Goal: Information Seeking & Learning: Learn about a topic

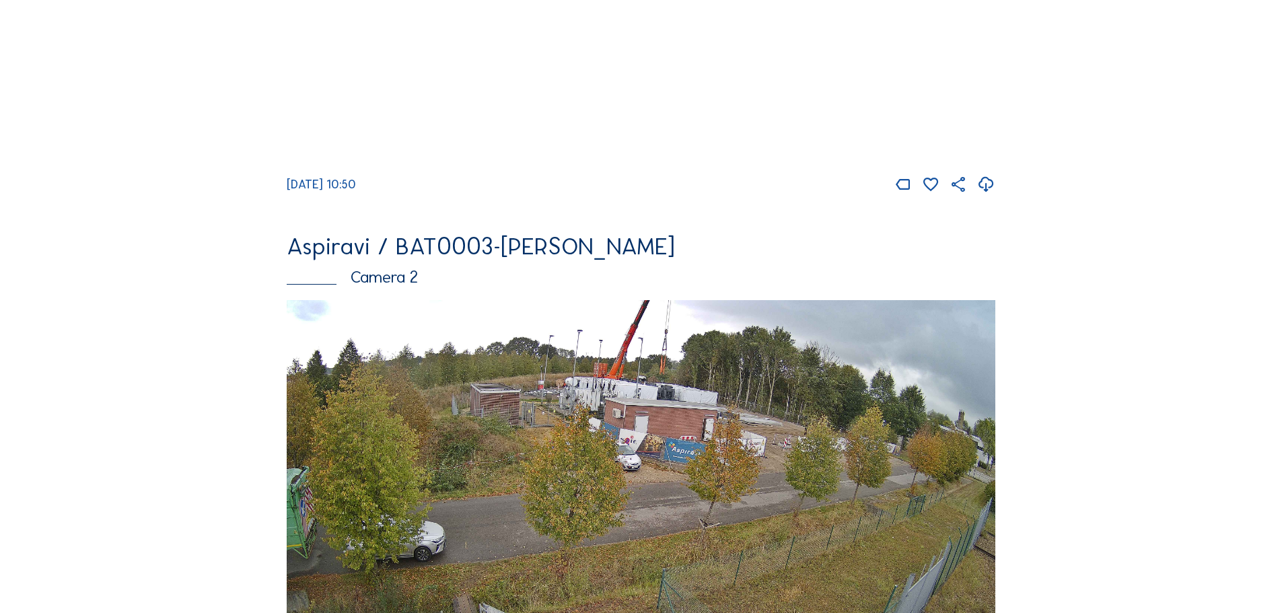
scroll to position [539, 0]
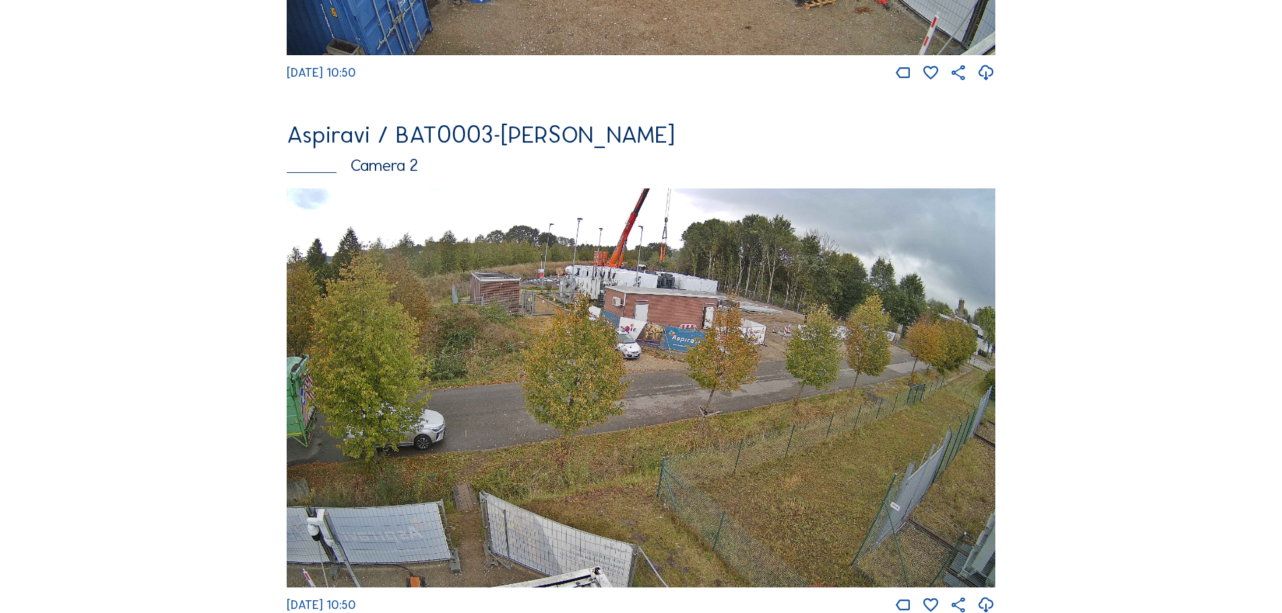
click at [413, 374] on img at bounding box center [641, 387] width 709 height 399
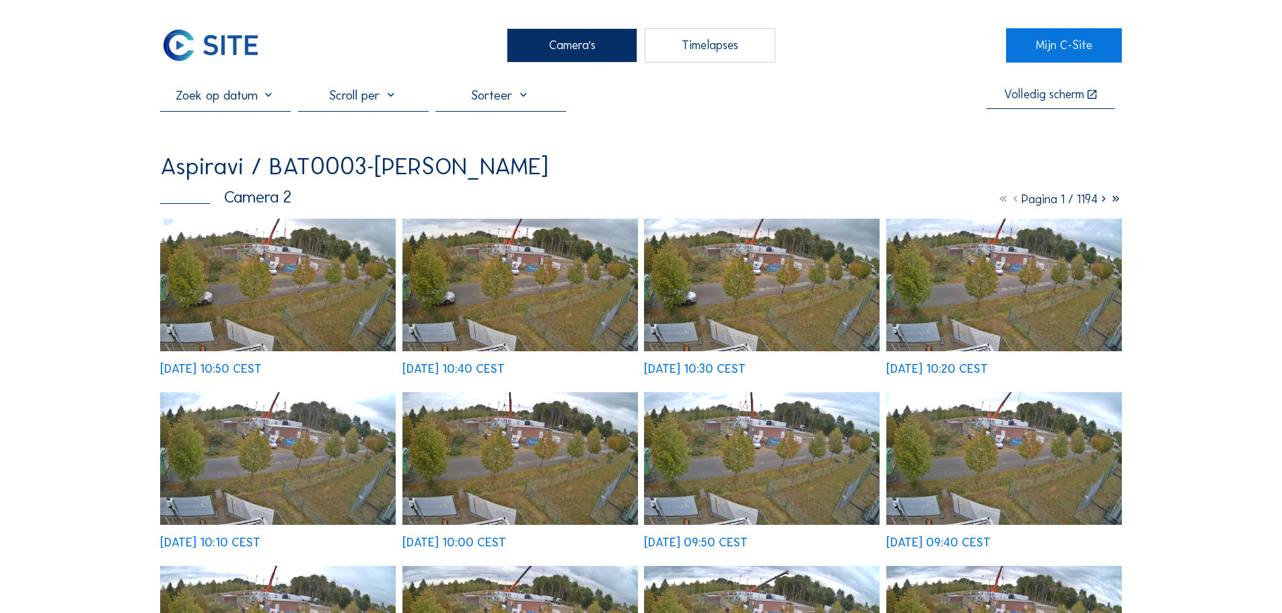
click at [216, 100] on input "text" at bounding box center [225, 95] width 131 height 16
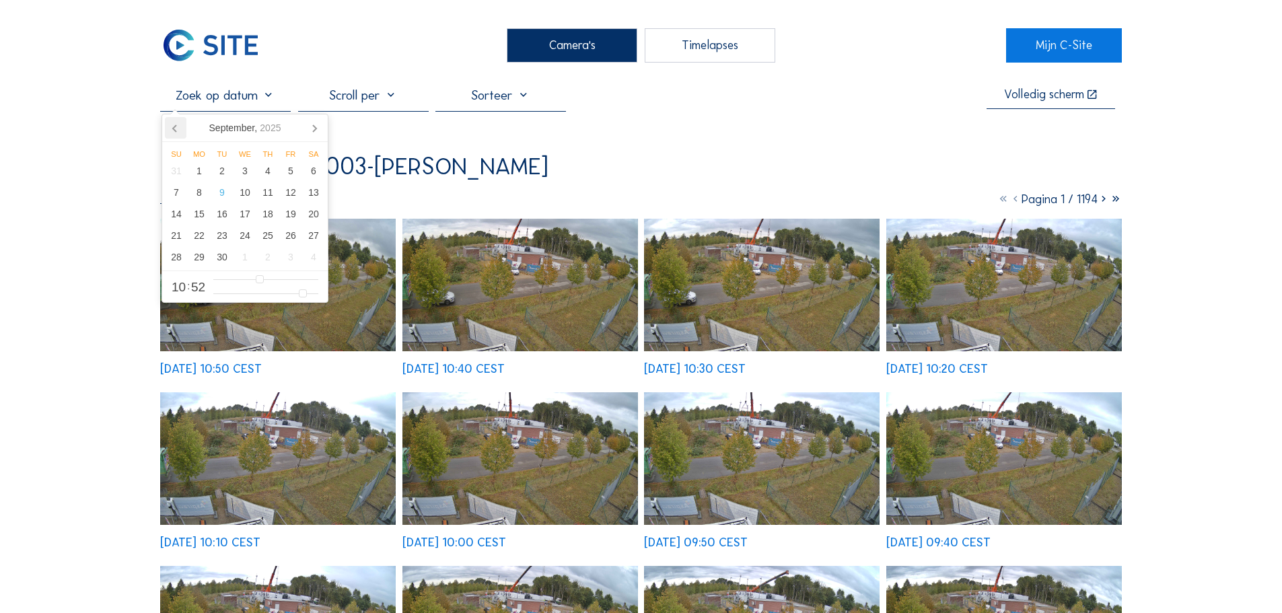
click at [172, 123] on icon at bounding box center [176, 128] width 22 height 22
click at [266, 253] on div "28" at bounding box center [267, 257] width 23 height 22
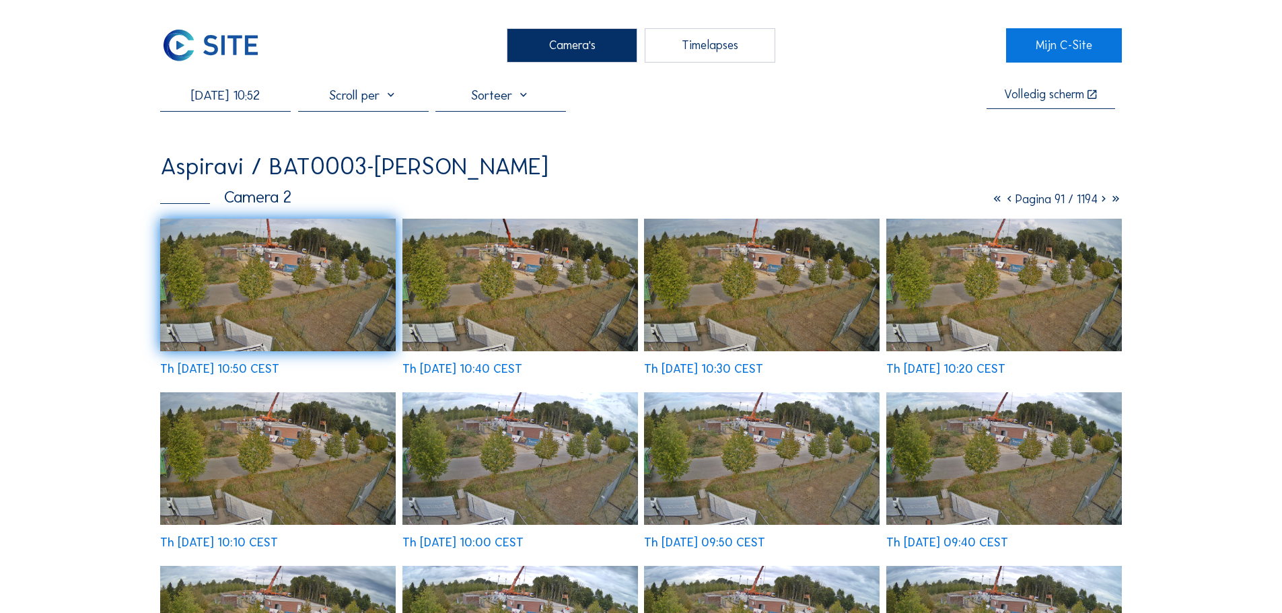
click at [501, 265] on img at bounding box center [521, 285] width 236 height 133
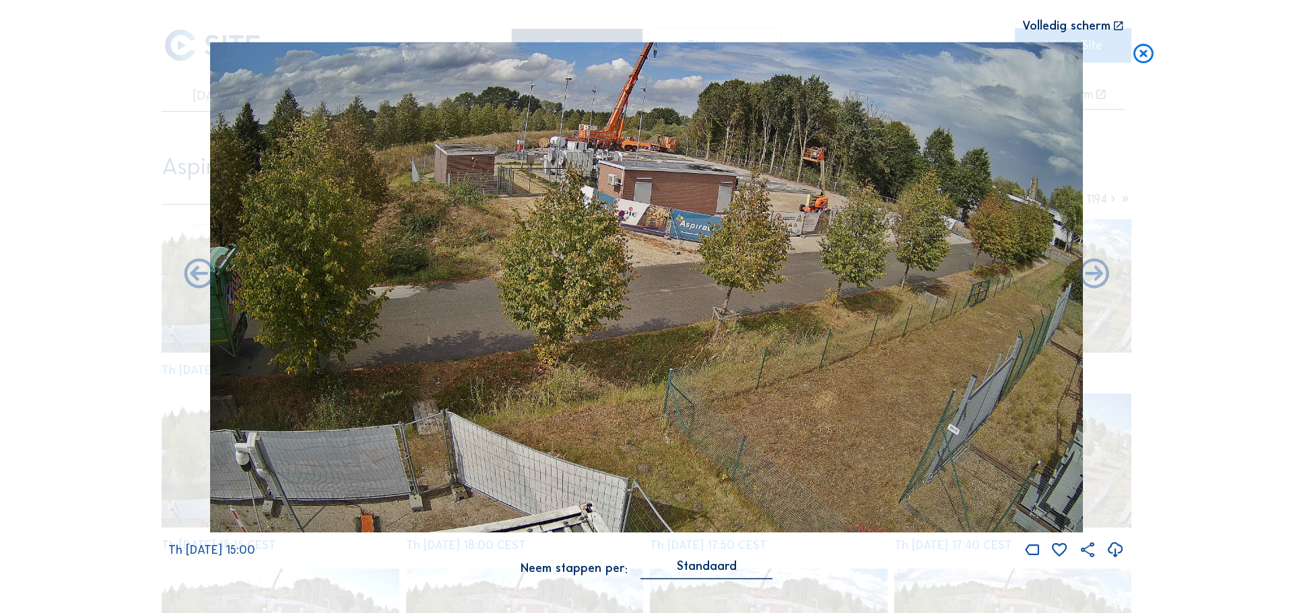
click at [1147, 48] on icon at bounding box center [1143, 54] width 24 height 25
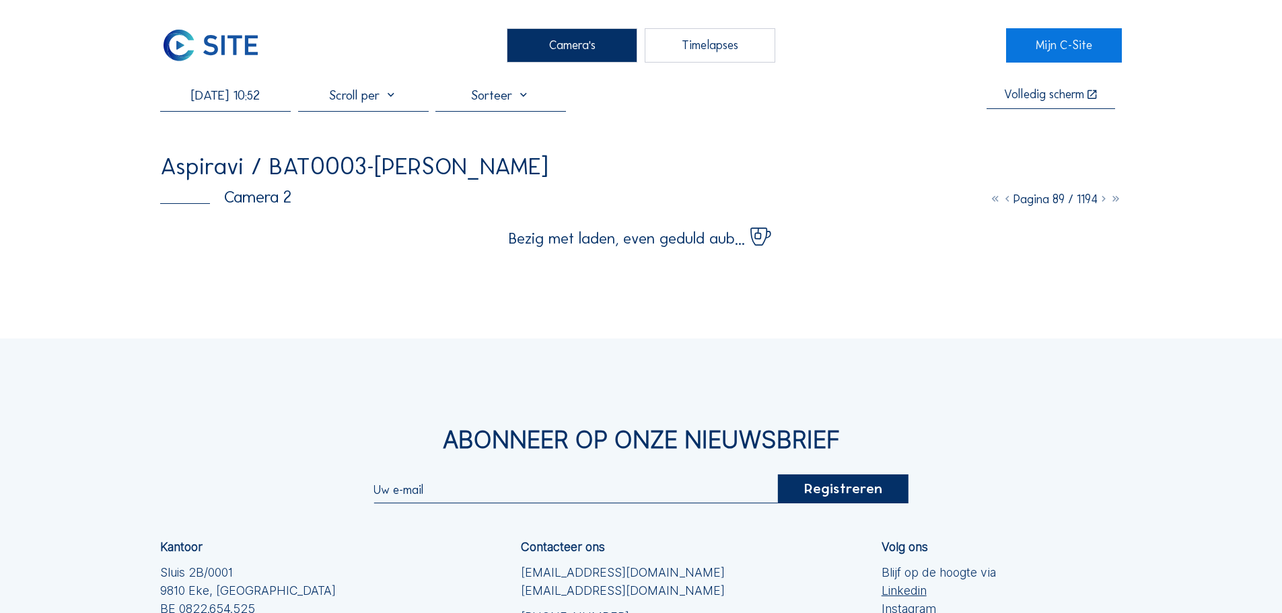
click at [195, 94] on input "[DATE] 10:52" at bounding box center [225, 95] width 131 height 16
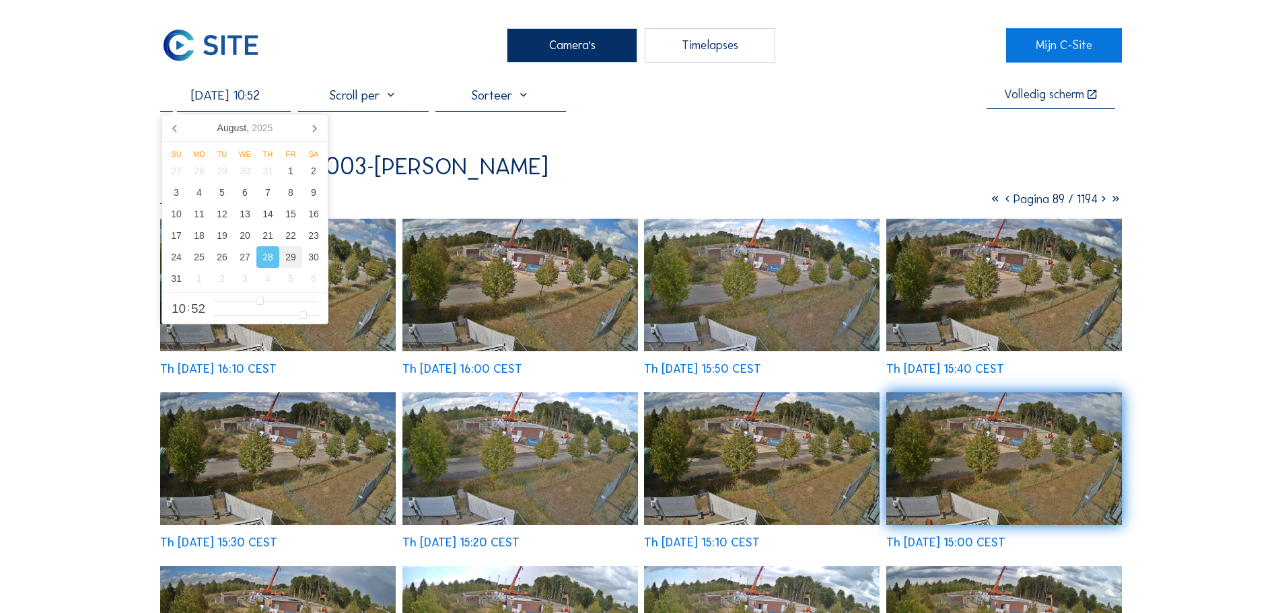
click at [285, 257] on div "29" at bounding box center [290, 257] width 23 height 22
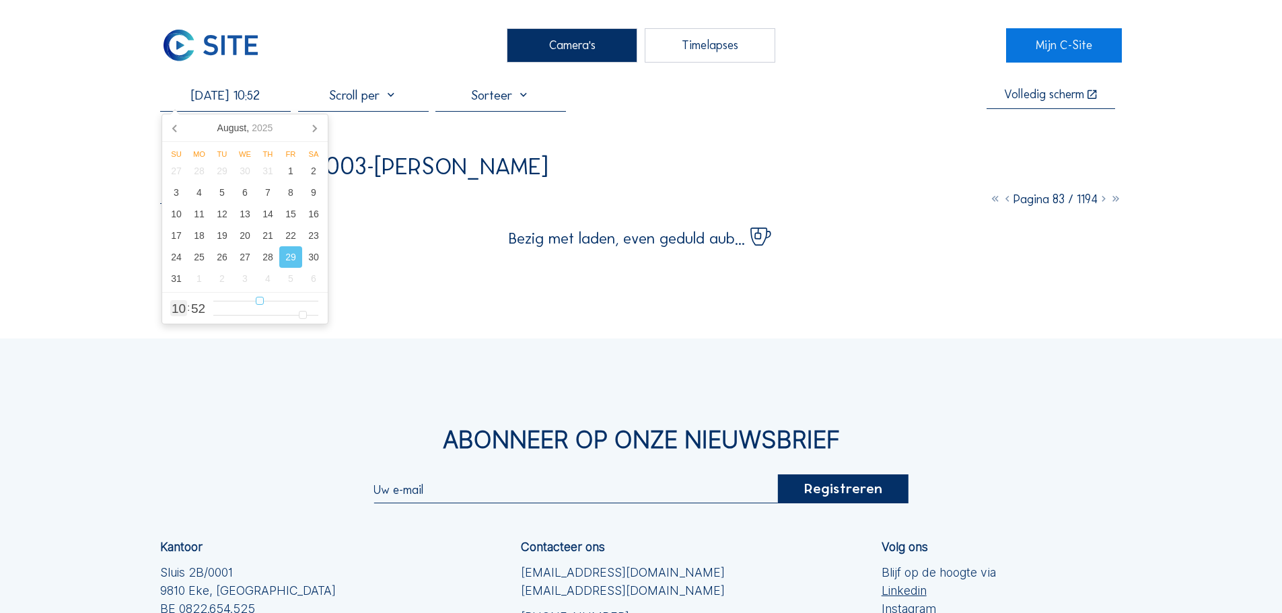
type input "[DATE] 00:52"
type input "0"
click at [216, 302] on input "range" at bounding box center [265, 301] width 105 height 11
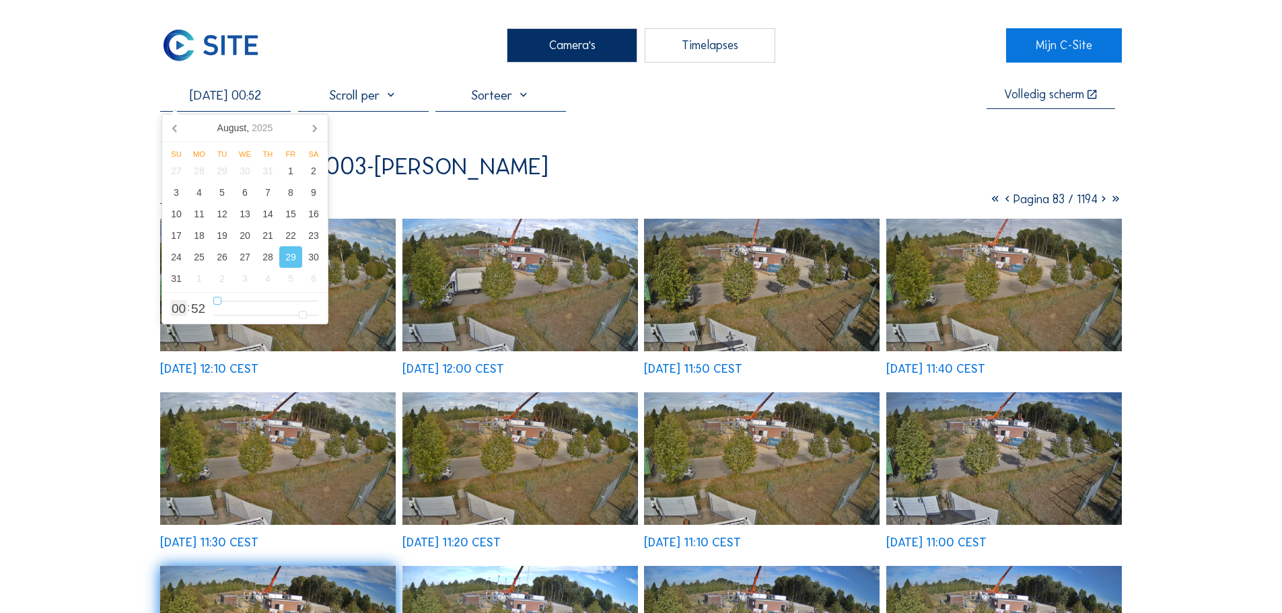
type input "[DATE] 02:52"
type input "2"
click at [226, 299] on input "range" at bounding box center [265, 301] width 105 height 11
type input "[DATE] 06:52"
type input "6"
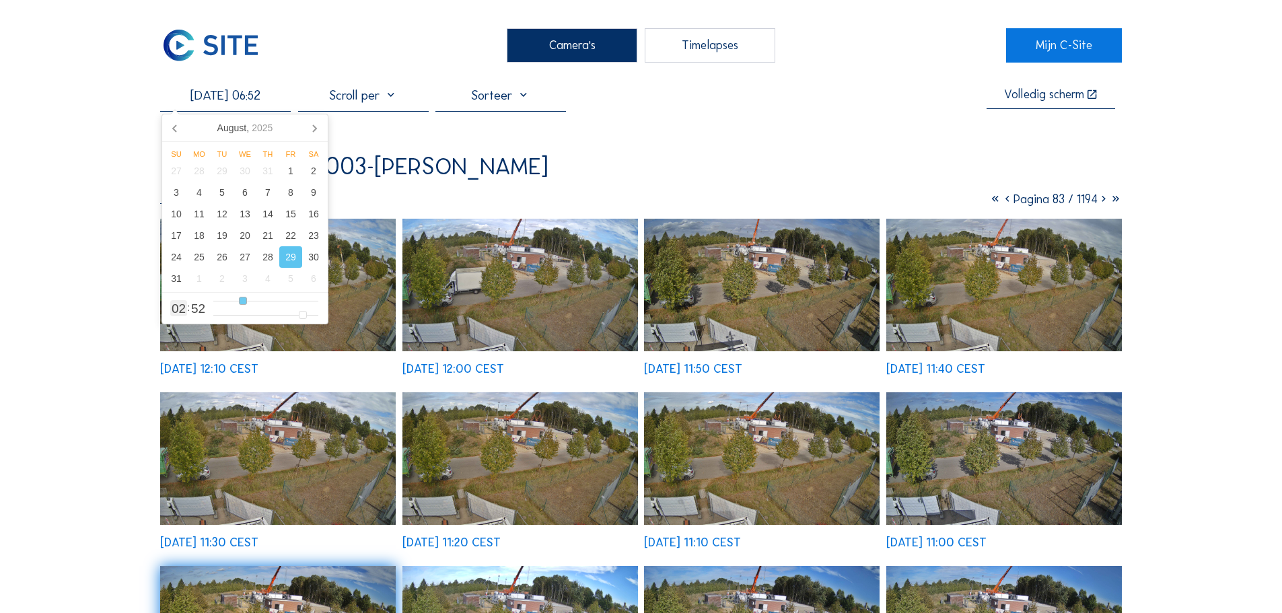
click at [242, 302] on input "range" at bounding box center [265, 301] width 105 height 11
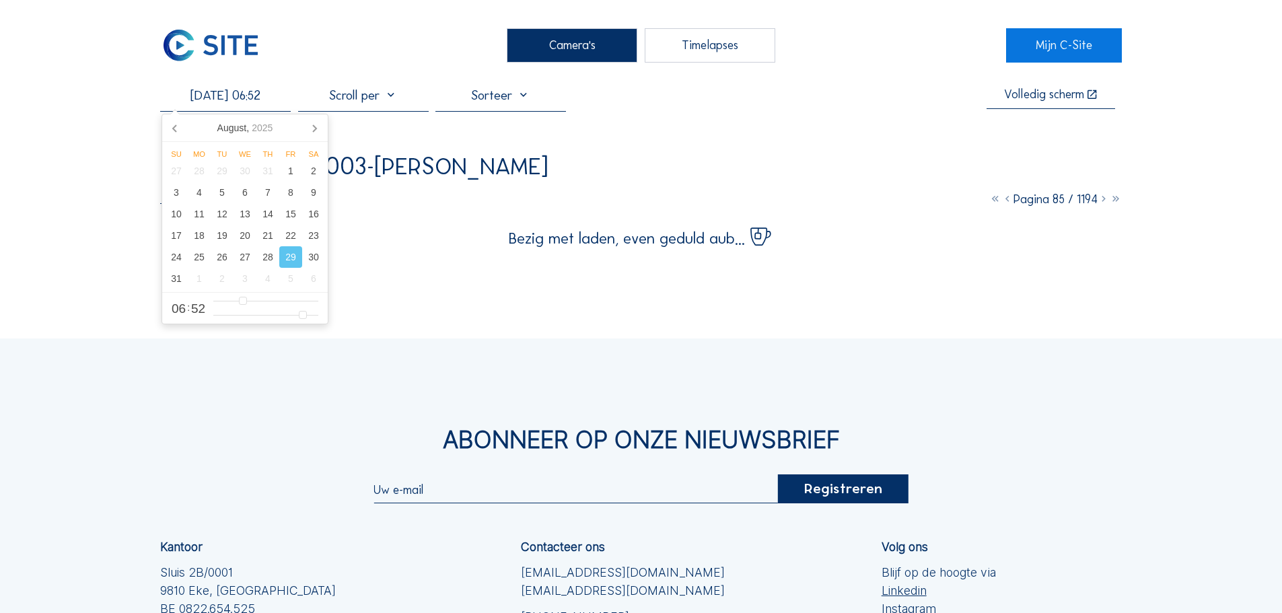
click at [578, 171] on div "Aspiravi / BAT0003-[PERSON_NAME]" at bounding box center [641, 166] width 962 height 24
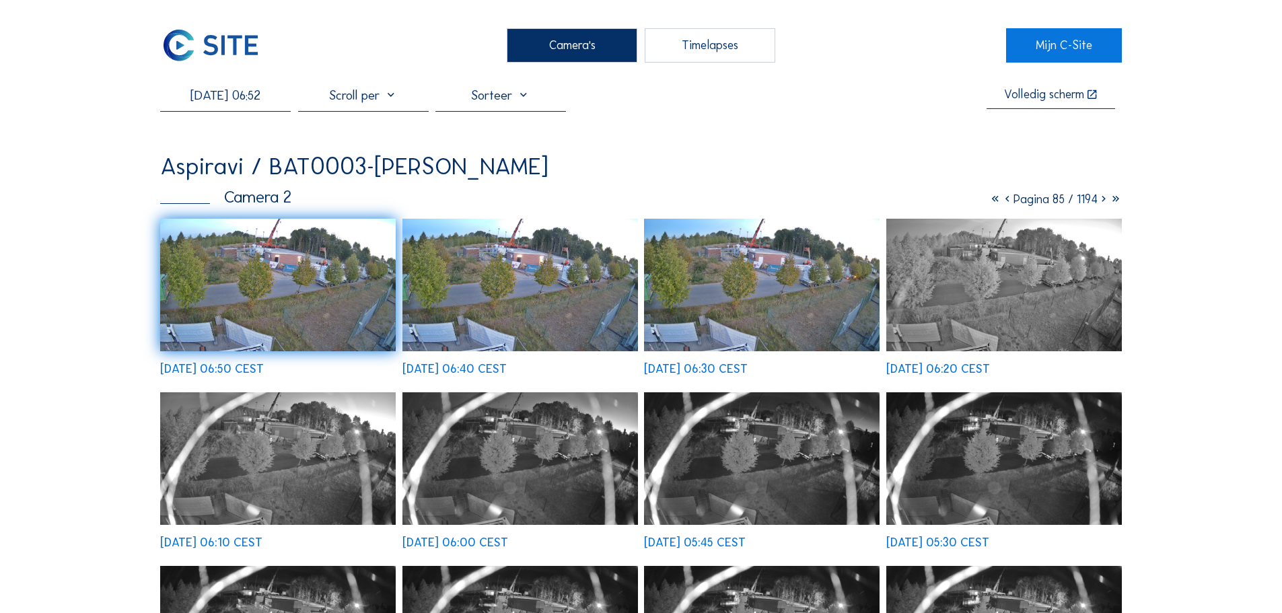
click at [789, 256] on img at bounding box center [762, 285] width 236 height 133
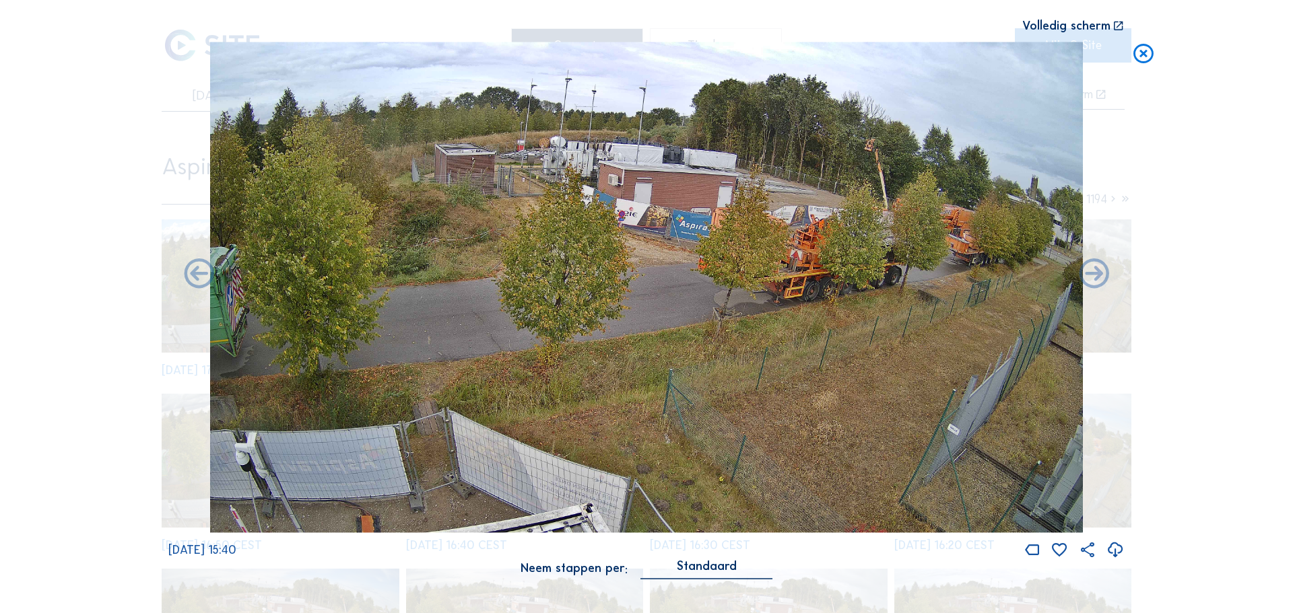
click at [230, 89] on div "Scroll om door de tijd te reizen | Druk op de 'Alt'-[PERSON_NAME] + scroll om t…" at bounding box center [646, 306] width 1293 height 613
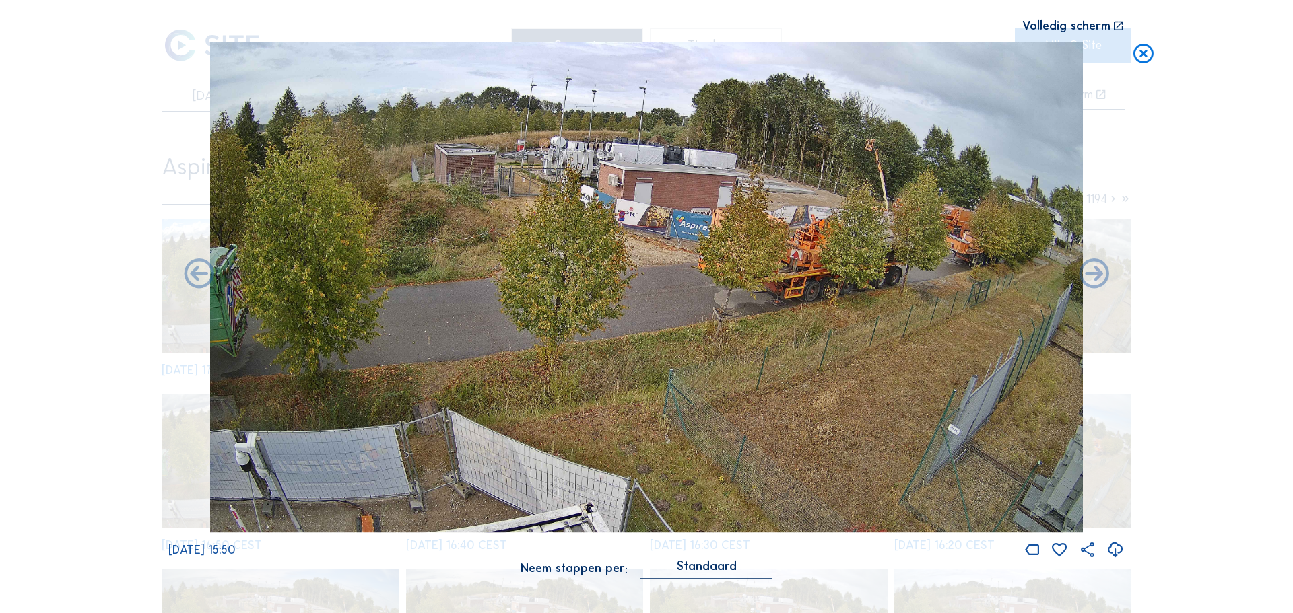
click at [1154, 56] on icon at bounding box center [1143, 54] width 24 height 25
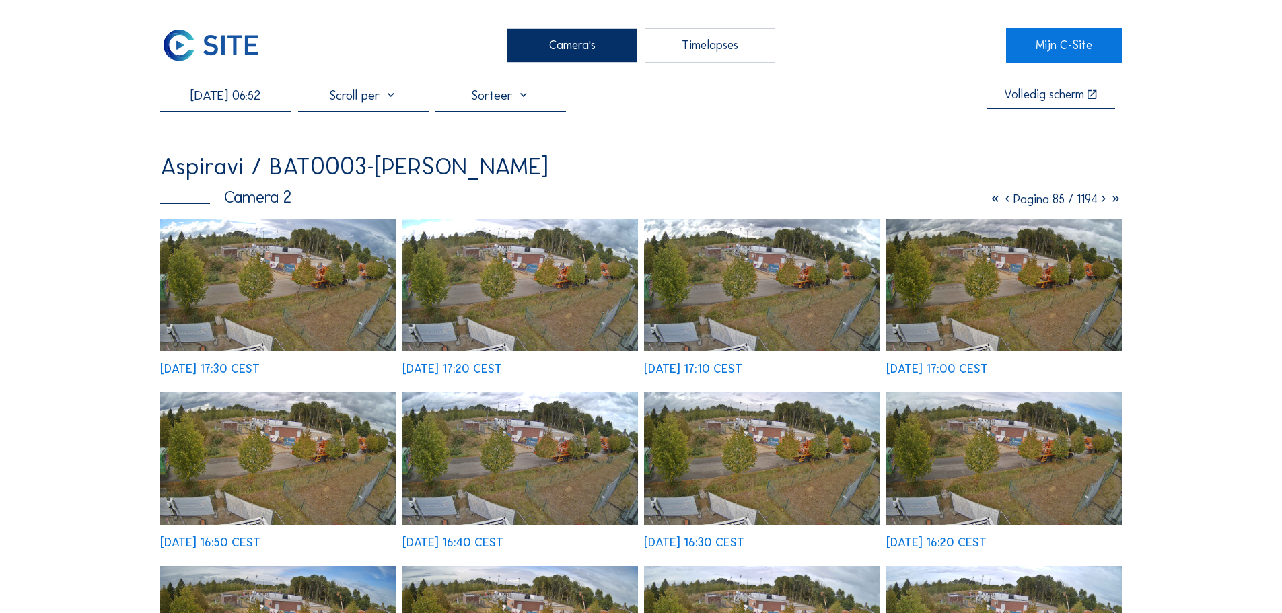
click at [234, 98] on input "[DATE] 06:52" at bounding box center [225, 95] width 131 height 16
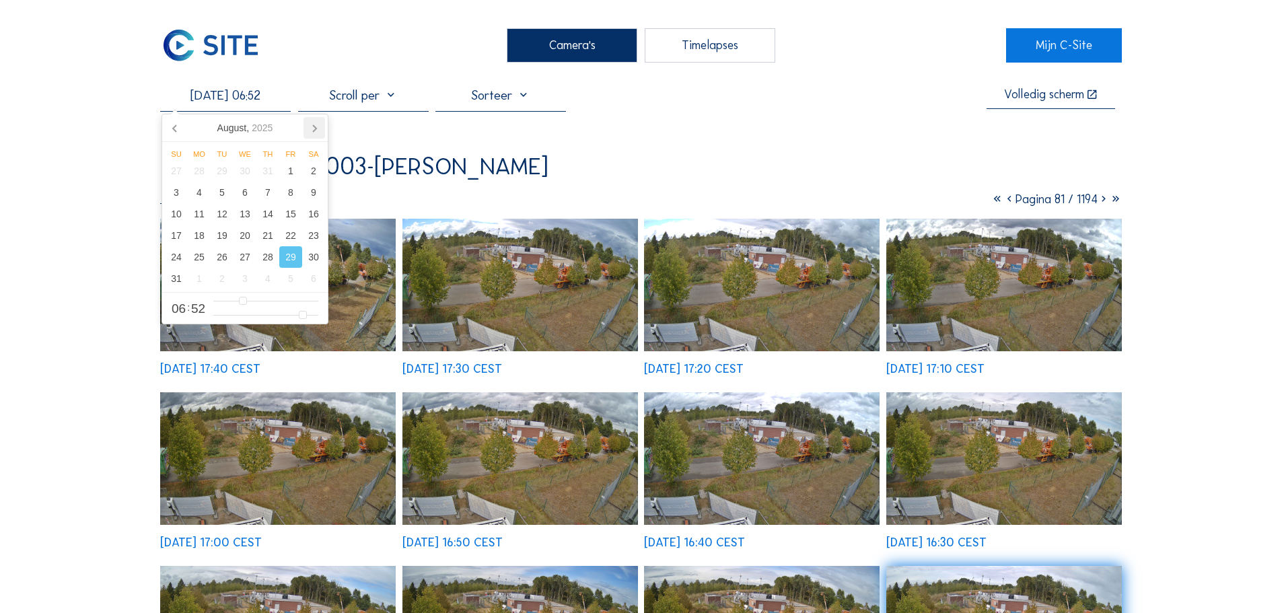
click at [320, 125] on icon at bounding box center [315, 128] width 22 height 22
click at [182, 212] on div "14" at bounding box center [176, 214] width 23 height 22
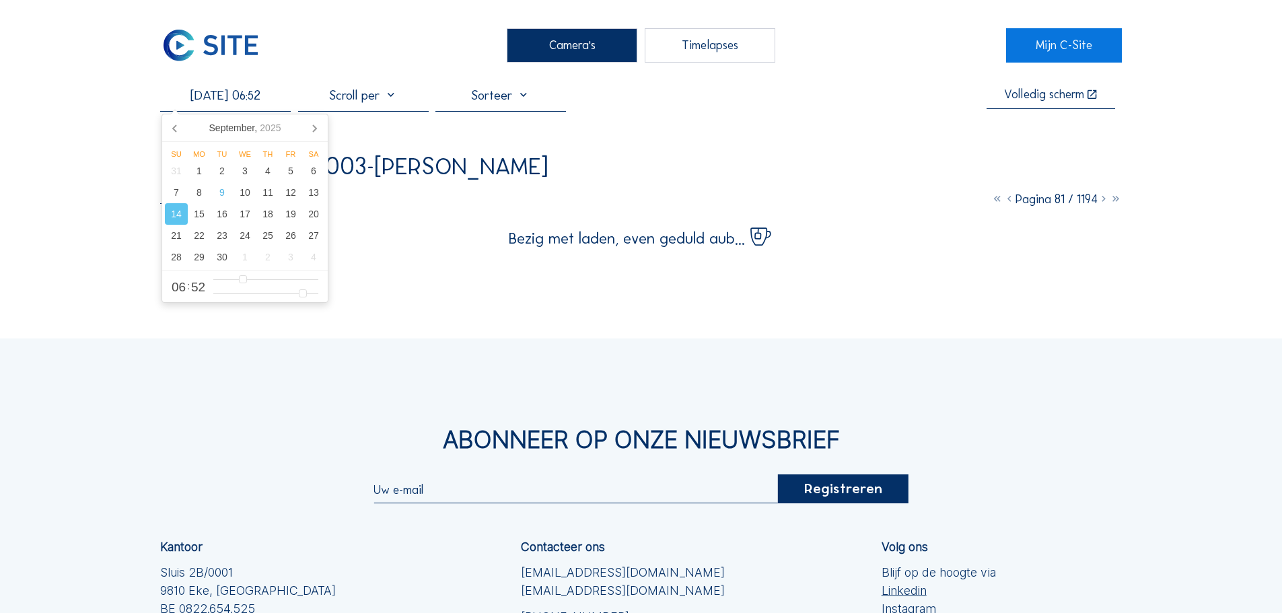
click at [498, 160] on div "Aspiravi / BAT0003-[PERSON_NAME]" at bounding box center [641, 166] width 962 height 24
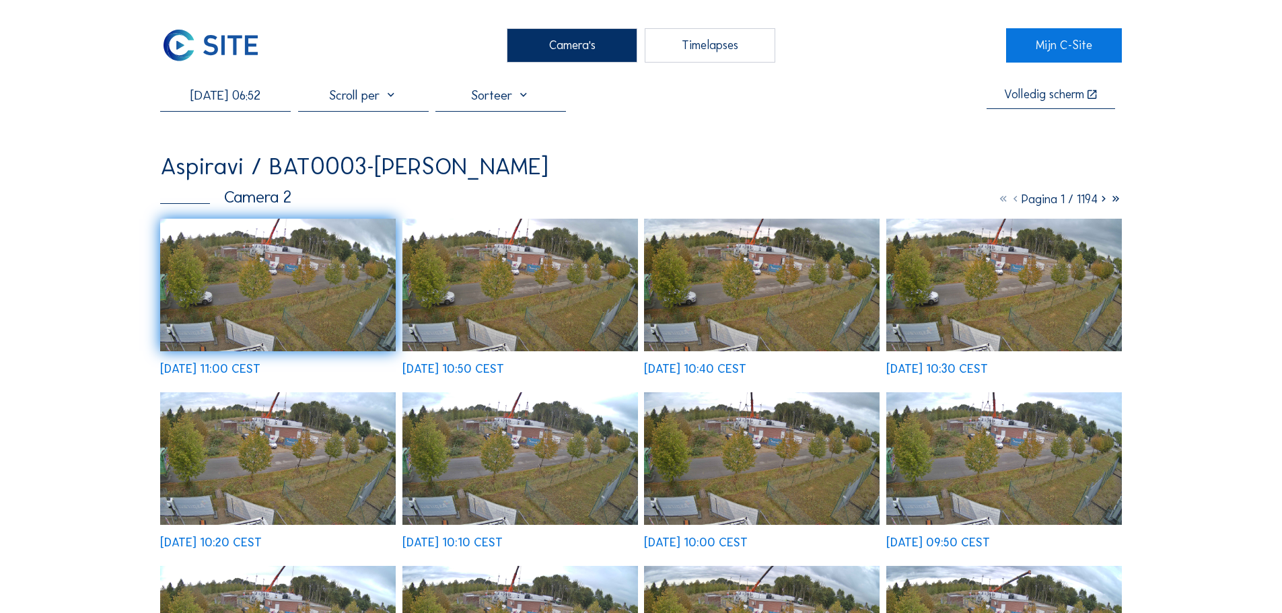
click at [561, 283] on img at bounding box center [521, 285] width 236 height 133
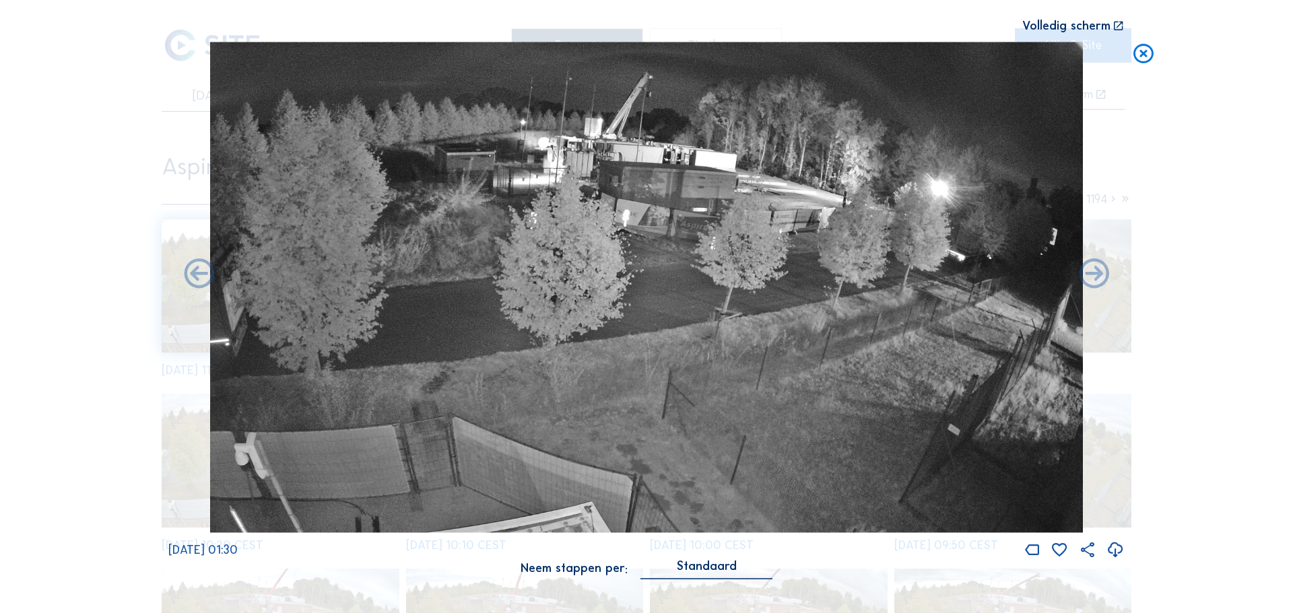
click at [1145, 56] on icon at bounding box center [1143, 54] width 24 height 25
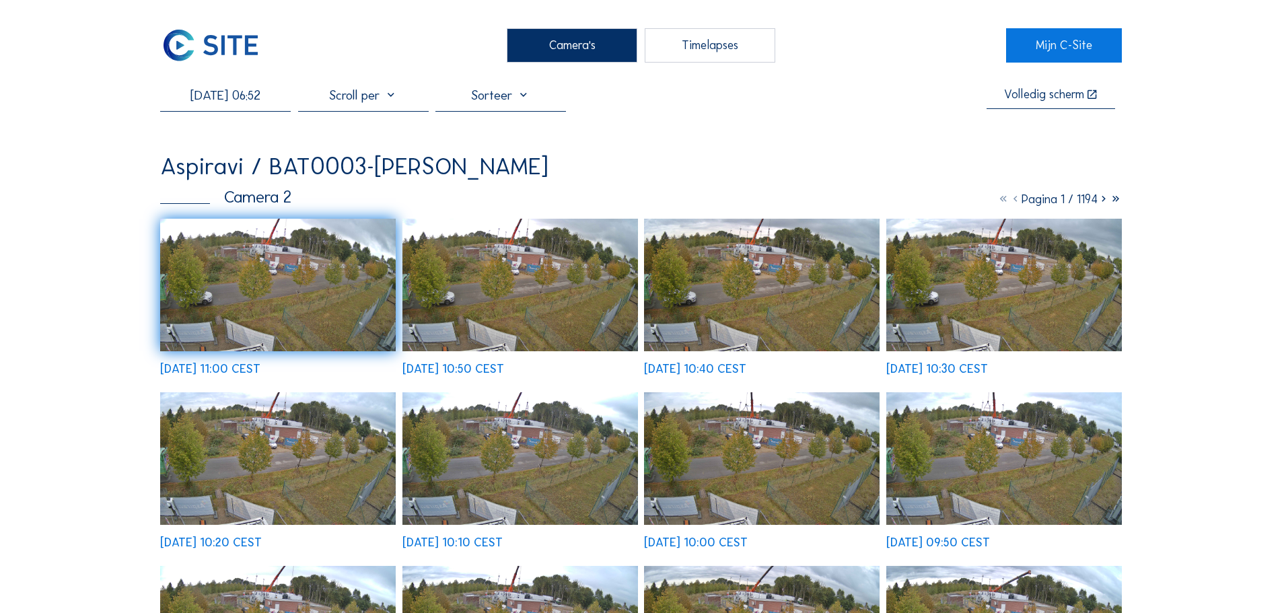
click at [247, 98] on input "[DATE] 06:52" at bounding box center [225, 95] width 131 height 16
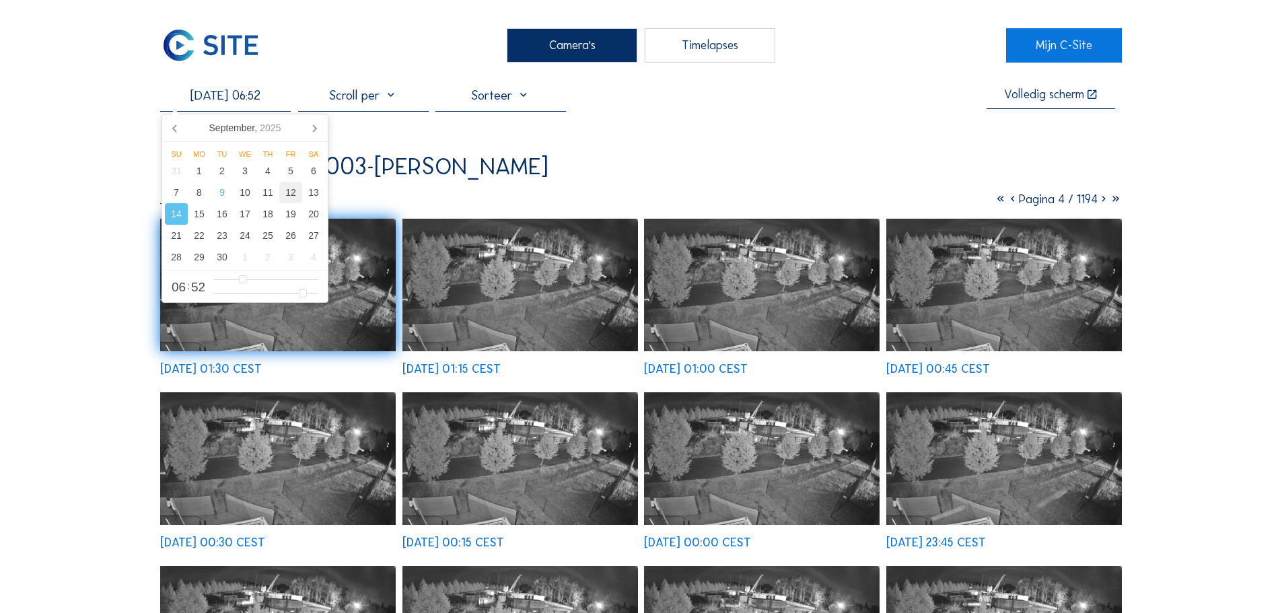
click at [294, 194] on div "12" at bounding box center [290, 193] width 23 height 22
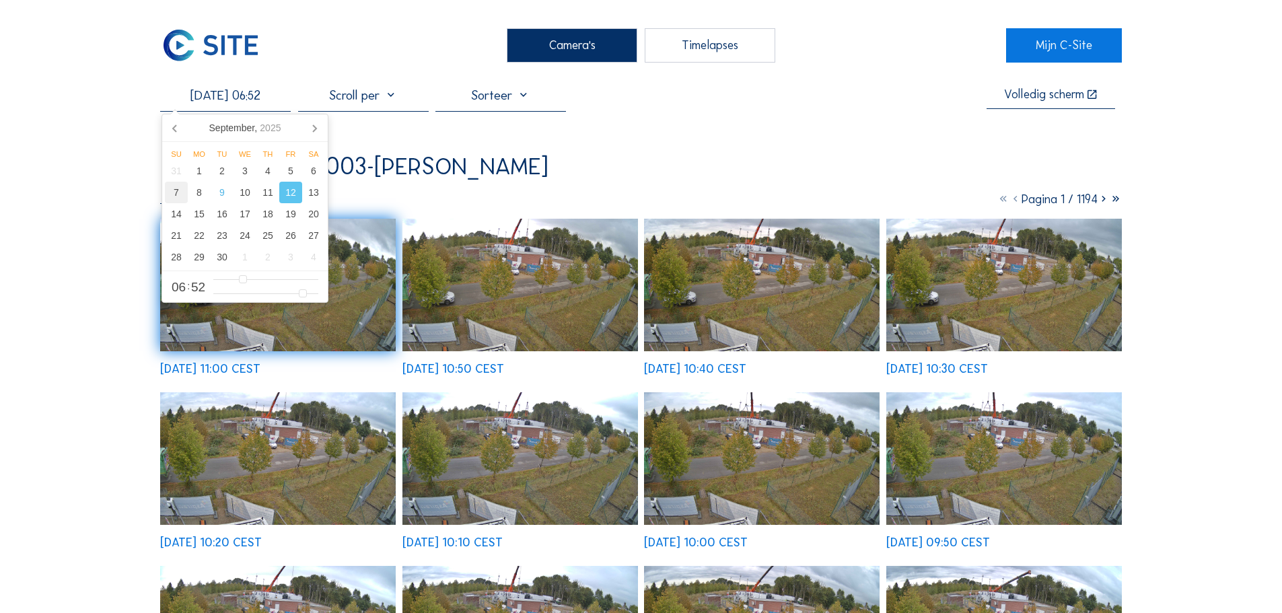
click at [173, 188] on div "7" at bounding box center [176, 193] width 23 height 22
type input "[DATE] 06:52"
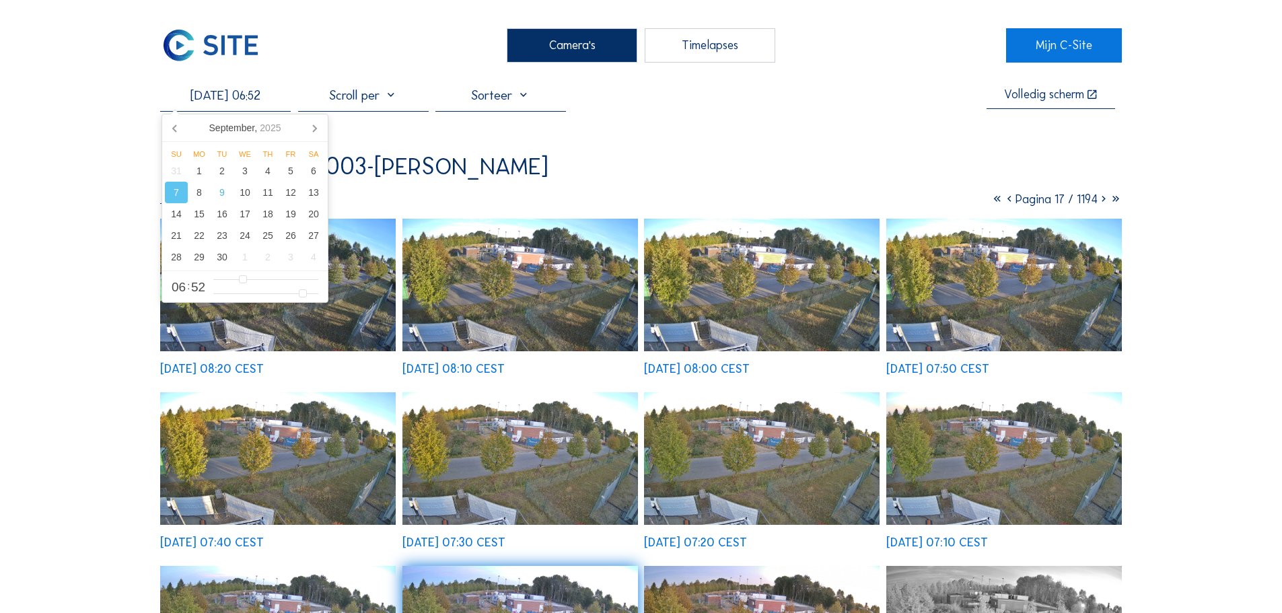
click at [619, 199] on div "Camera 2 Pagina 17 / 1194" at bounding box center [641, 197] width 962 height 17
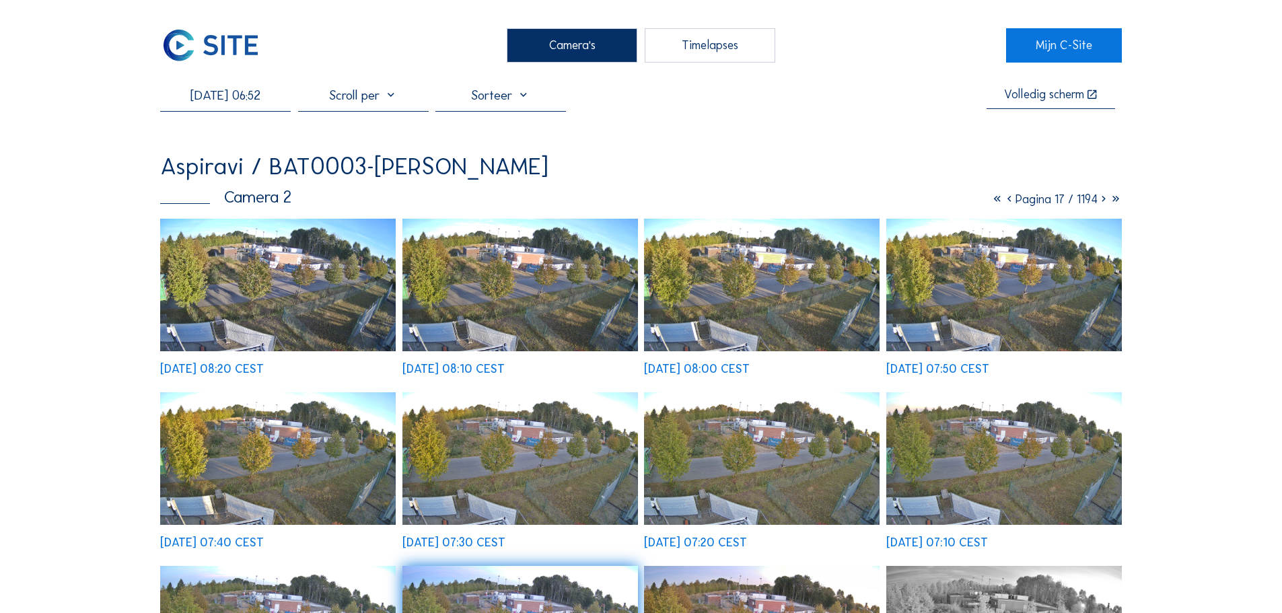
click at [552, 244] on img at bounding box center [521, 285] width 236 height 133
